Goal: Task Accomplishment & Management: Manage account settings

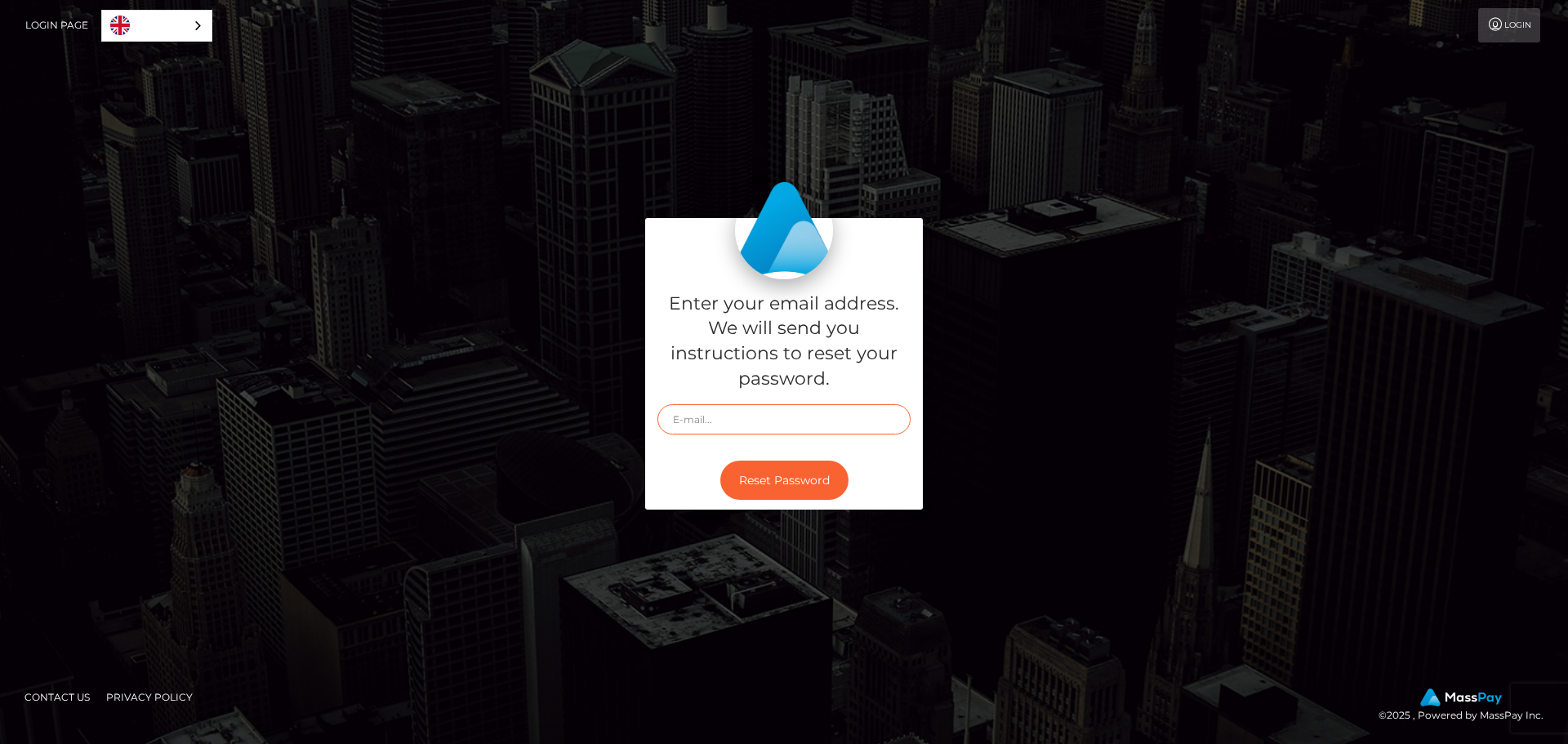
click at [737, 417] on input "text" at bounding box center [784, 420] width 253 height 30
type input "finetoasterwineuk@gmail.com"
click at [792, 473] on button "Reset Password" at bounding box center [784, 480] width 128 height 40
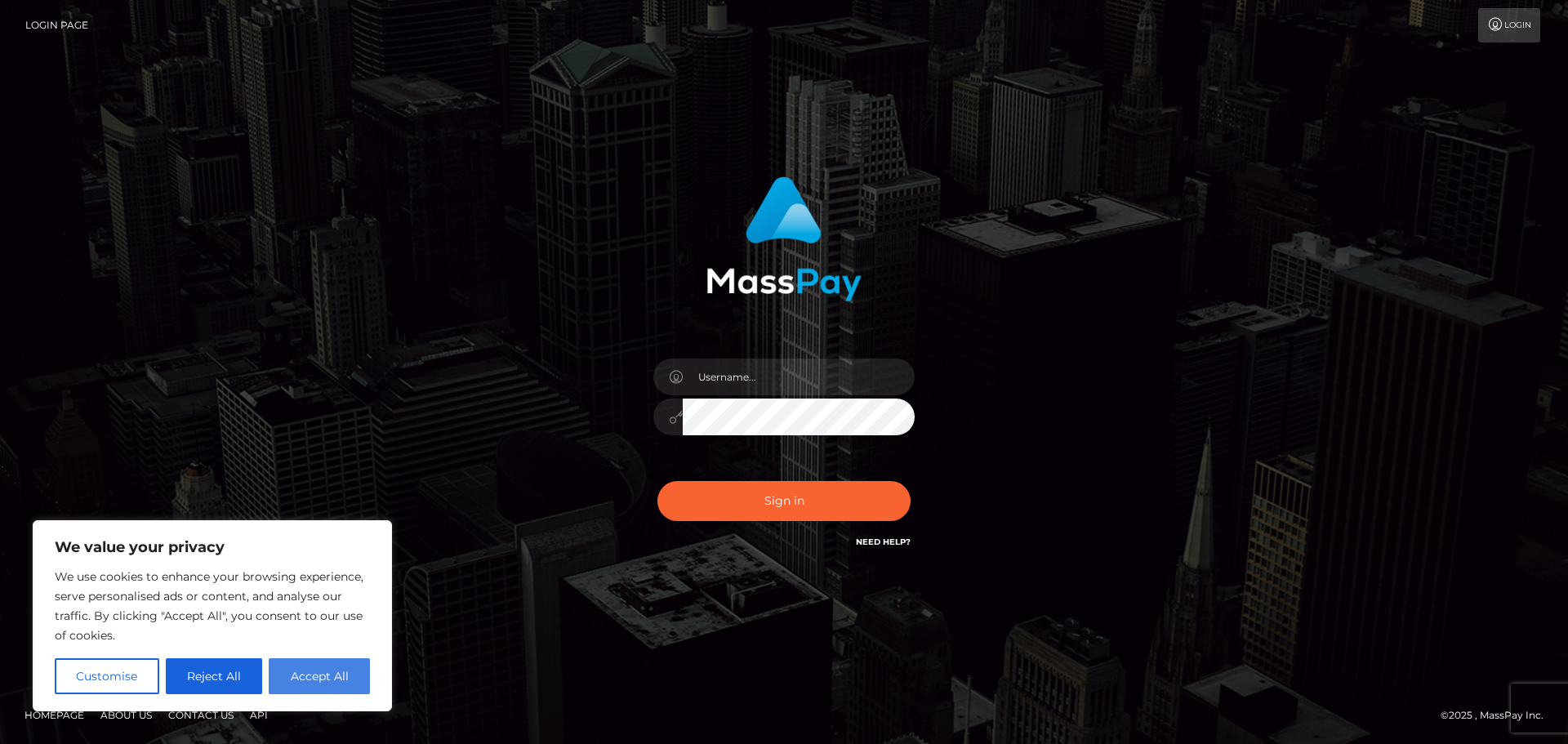
click at [325, 674] on button "Accept All" at bounding box center [319, 677] width 101 height 36
checkbox input "true"
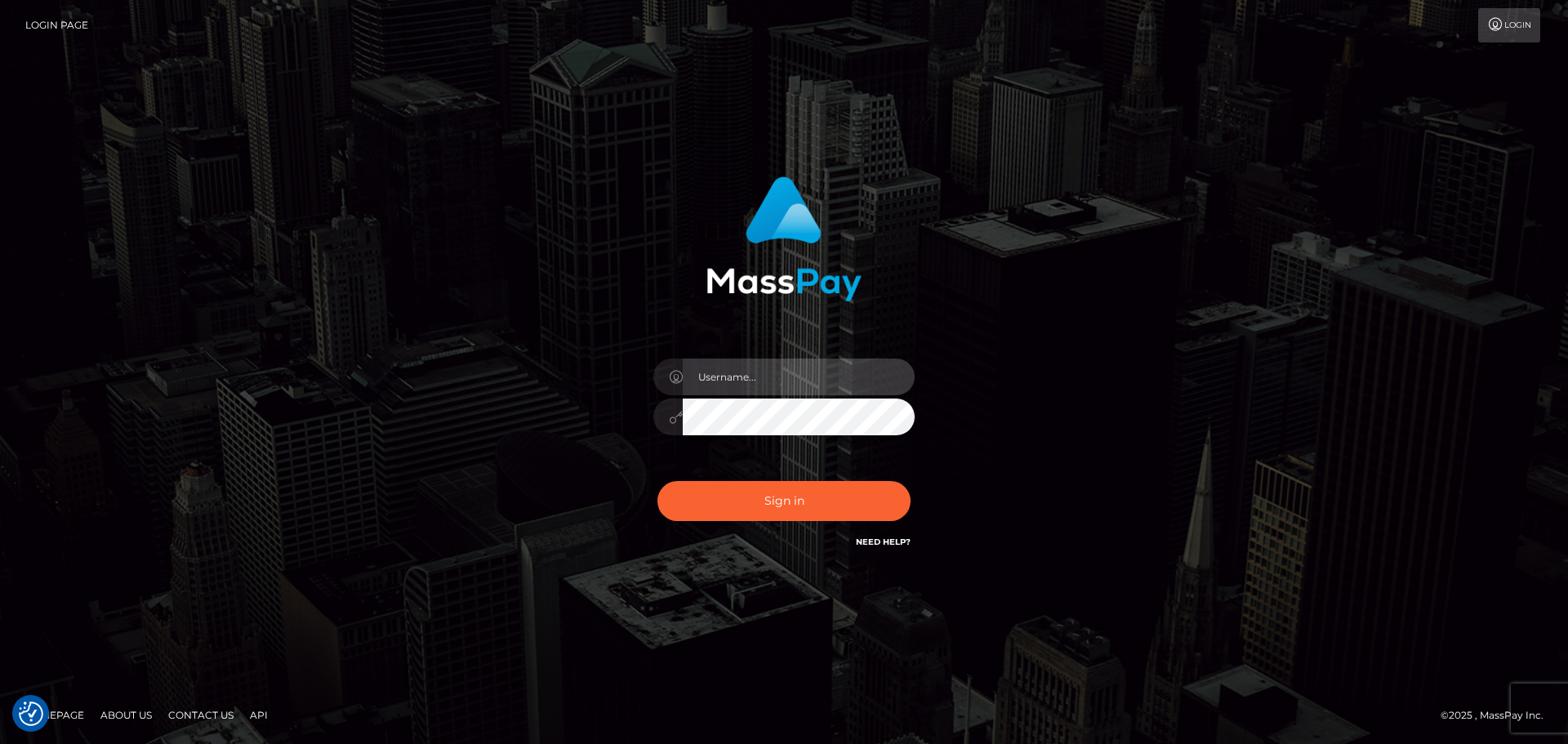
click at [751, 386] on input "text" at bounding box center [798, 376] width 232 height 37
type input "[EMAIL_ADDRESS][DOMAIN_NAME]"
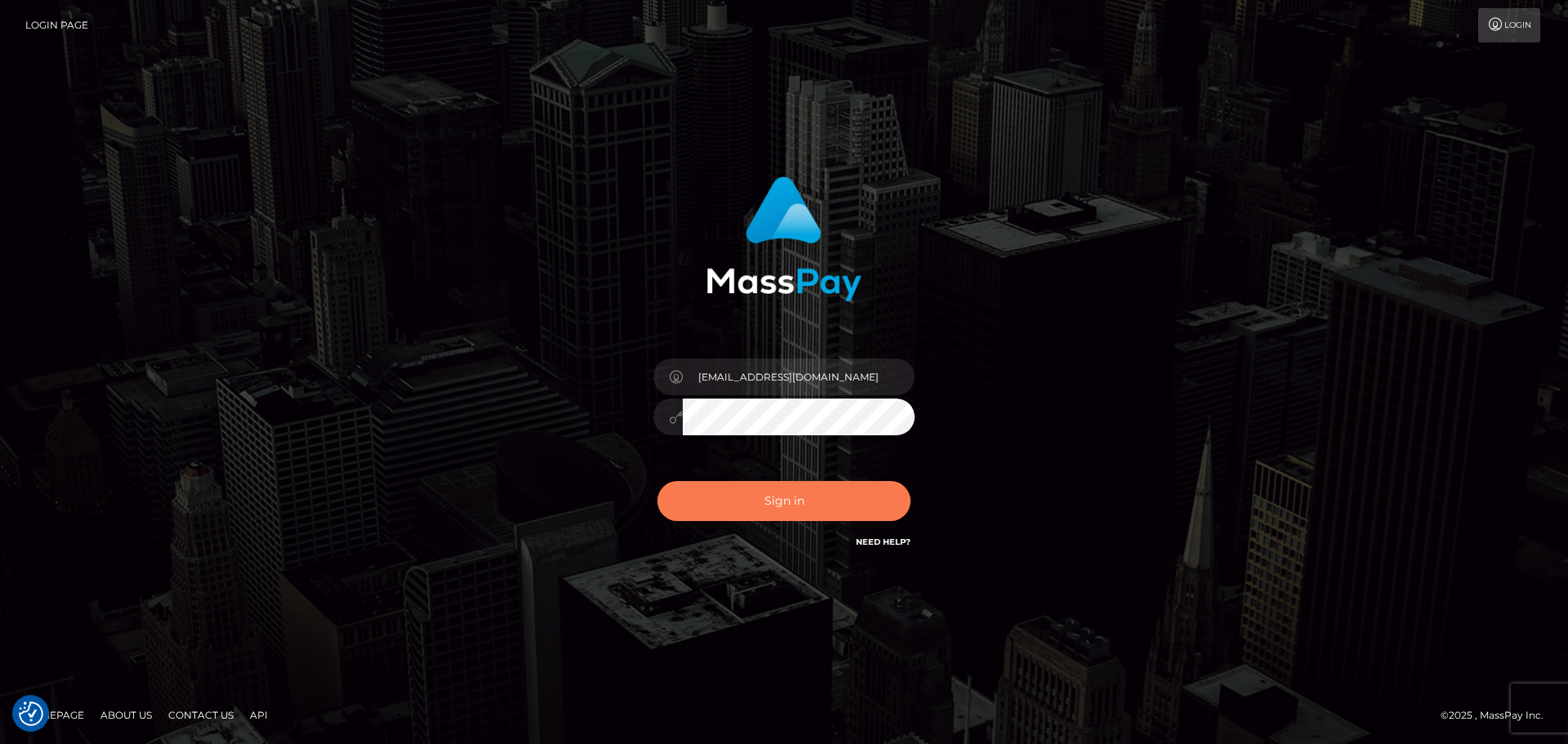
click at [792, 506] on button "Sign in" at bounding box center [784, 501] width 253 height 40
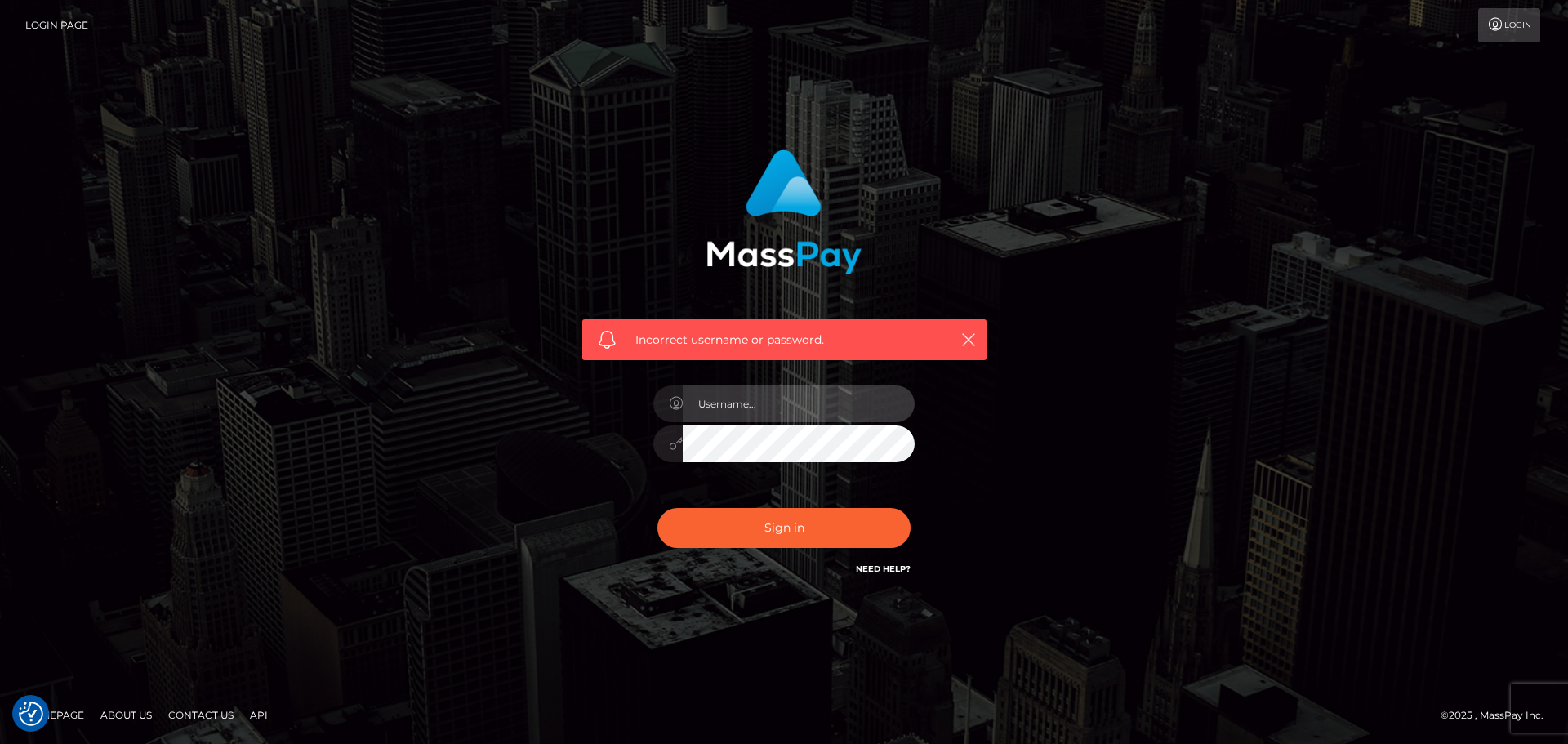
click at [751, 405] on input "text" at bounding box center [798, 404] width 232 height 37
type input "finetoasterwineuk@gmail.com"
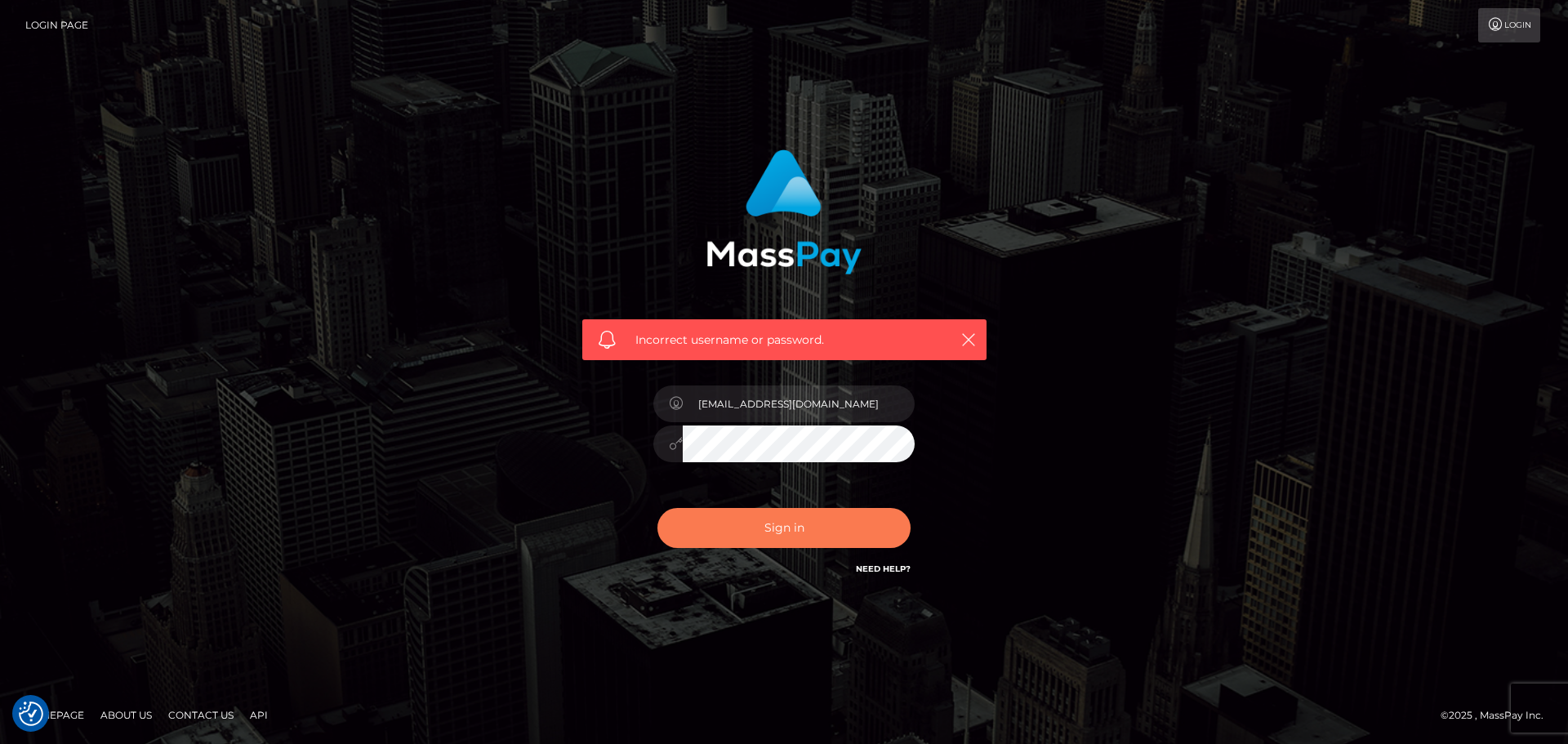
click at [774, 524] on button "Sign in" at bounding box center [784, 528] width 253 height 40
